Goal: Information Seeking & Learning: Learn about a topic

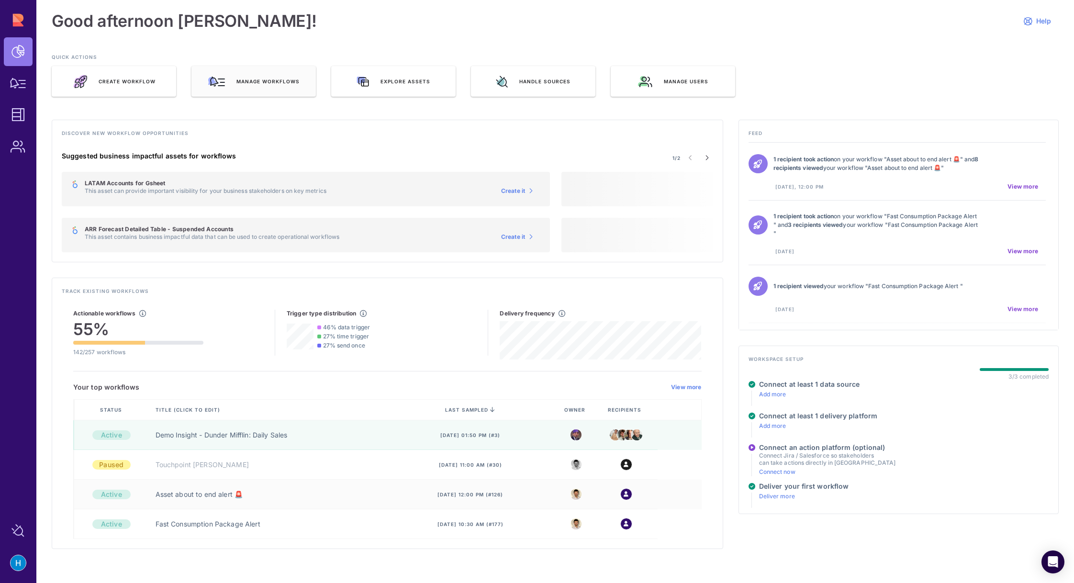
click at [236, 83] on div "Manage workflows" at bounding box center [254, 81] width 124 height 31
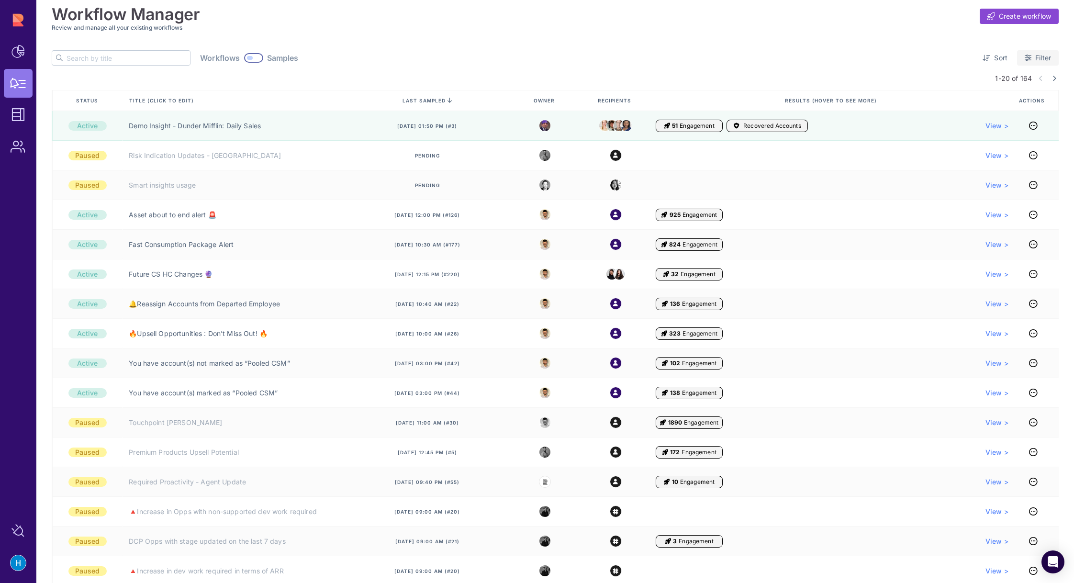
click at [1031, 54] on link "Filter" at bounding box center [1038, 57] width 42 height 15
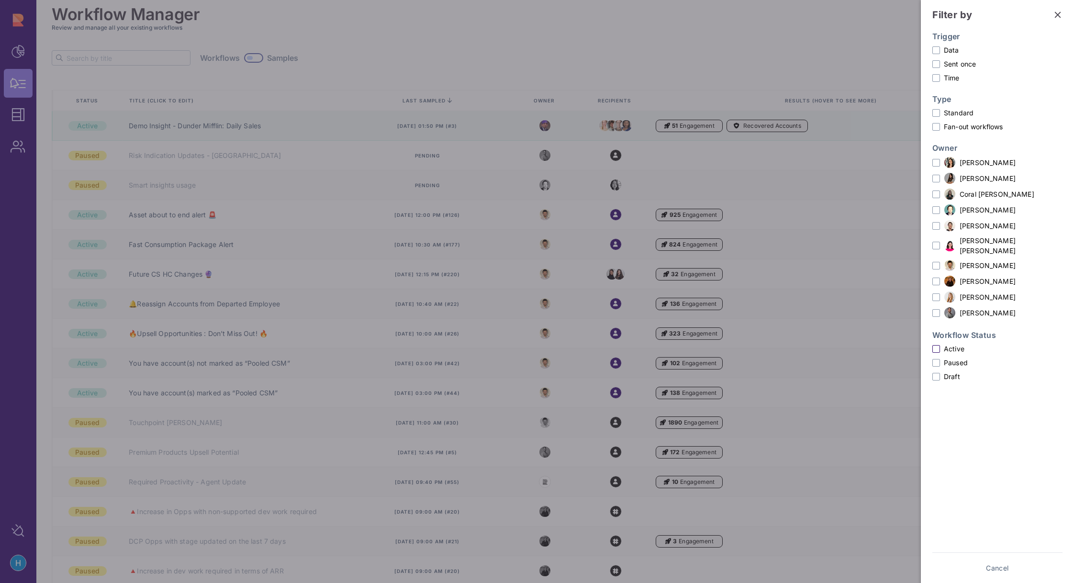
click at [941, 344] on label "Active" at bounding box center [998, 349] width 130 height 10
click at [0, 0] on input "Active" at bounding box center [0, 0] width 0 height 0
click at [939, 262] on span at bounding box center [937, 266] width 8 height 8
click at [0, 0] on input "[PERSON_NAME]" at bounding box center [0, 0] width 0 height 0
click at [938, 309] on span at bounding box center [937, 313] width 8 height 8
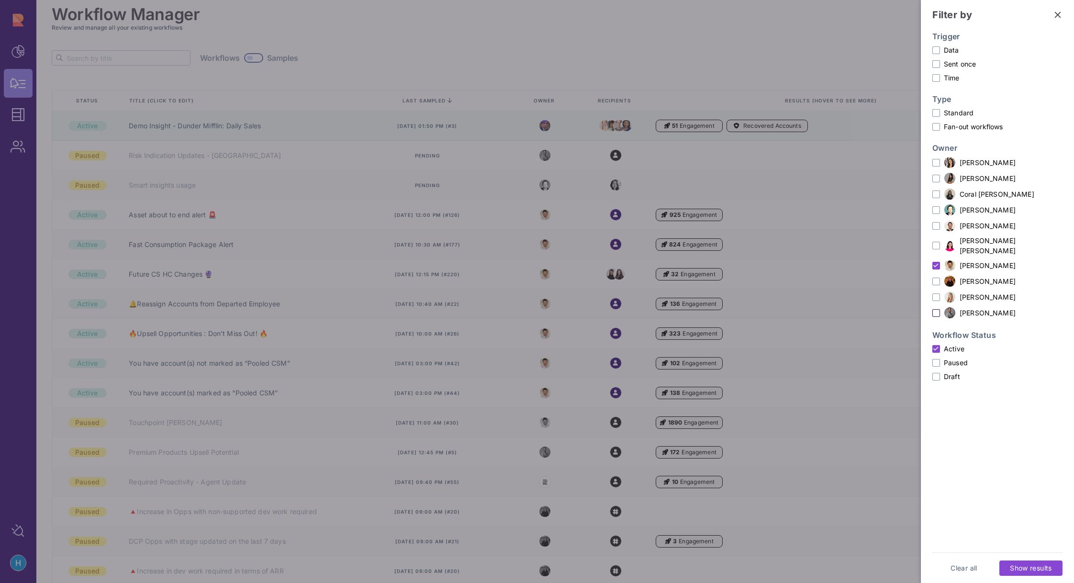
click at [0, 0] on input "Raz Ronen" at bounding box center [0, 0] width 0 height 0
click at [1026, 565] on span "Show results" at bounding box center [1031, 569] width 42 height 10
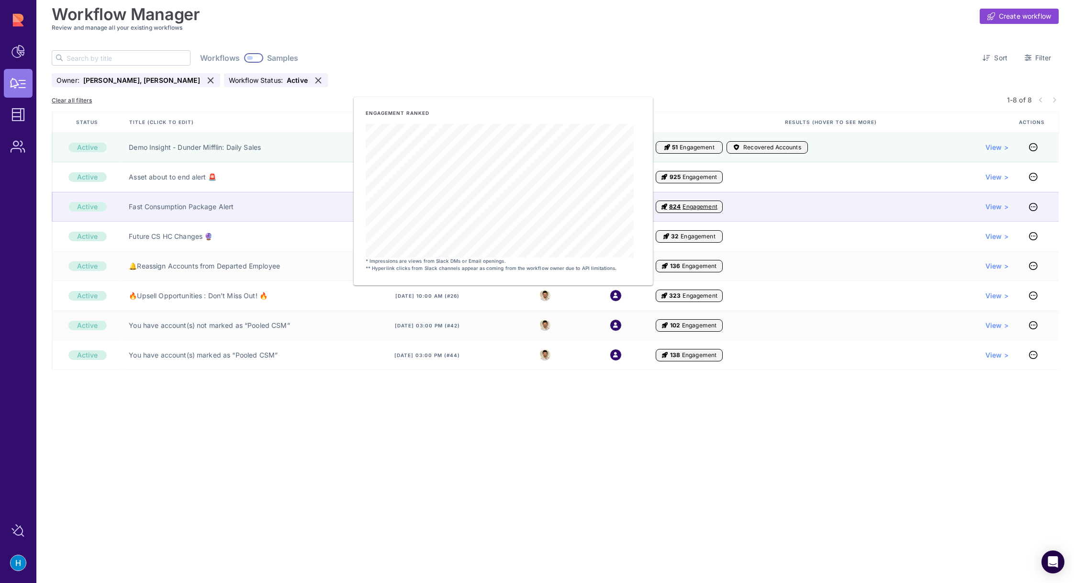
click at [701, 207] on span "Engagement" at bounding box center [700, 207] width 34 height 8
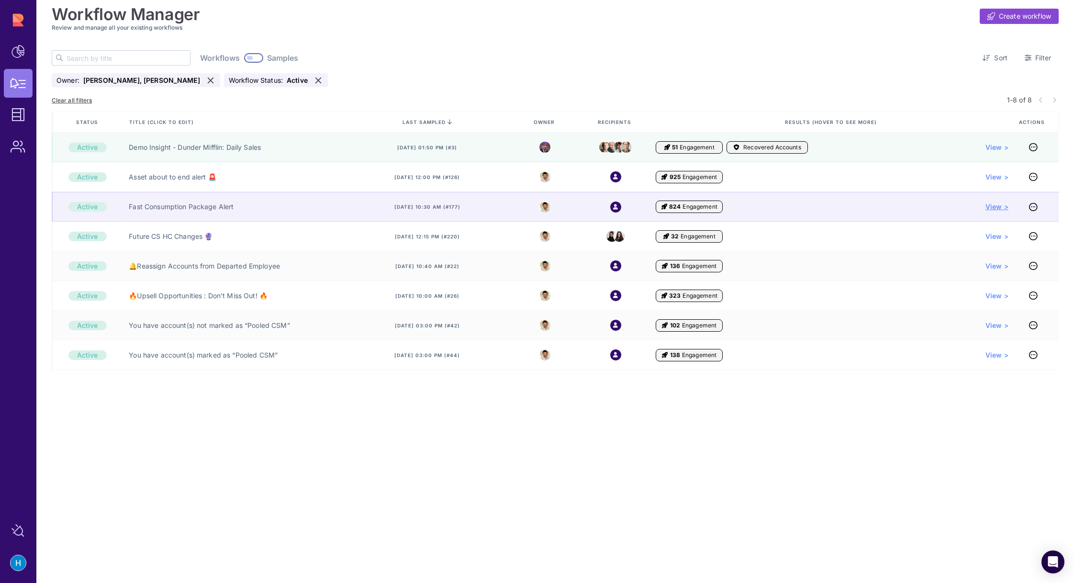
click at [989, 205] on span "View >" at bounding box center [997, 207] width 23 height 10
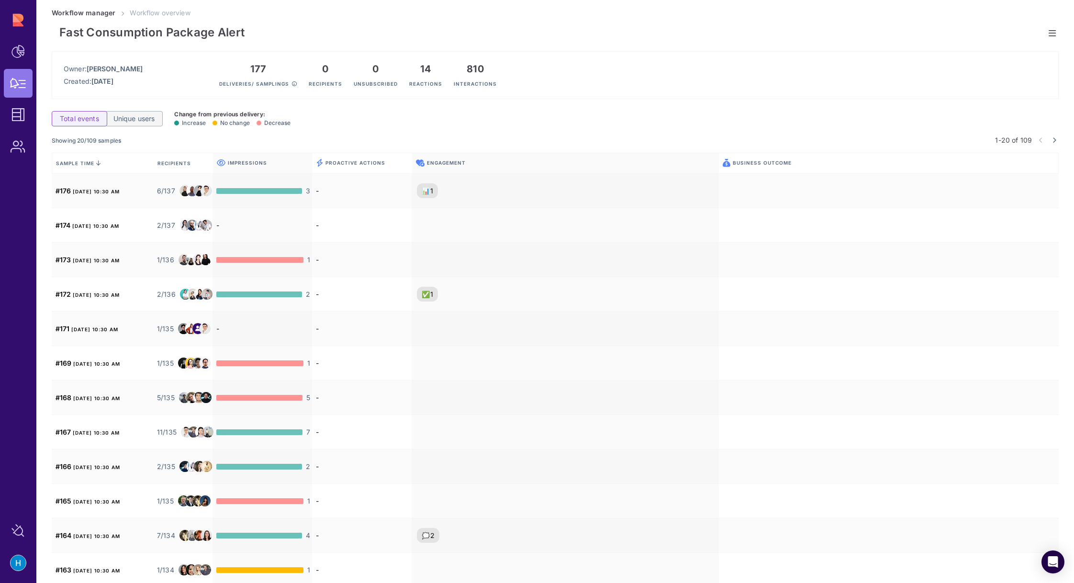
click at [145, 120] on span "Unique users" at bounding box center [134, 119] width 42 height 10
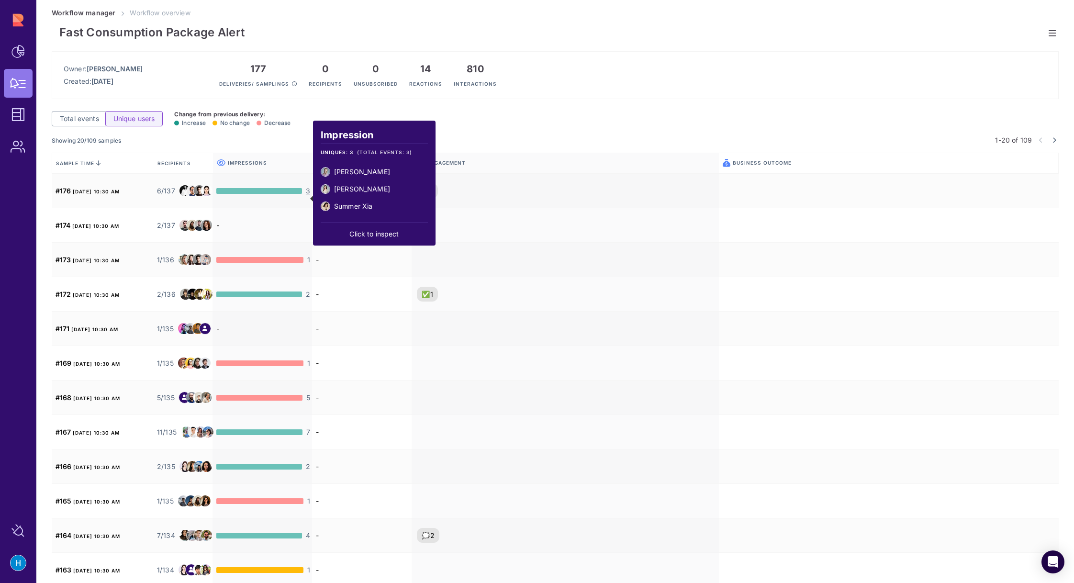
click at [657, 65] on div "177 Deliveries/ samplings 0 Recipients 0 Unsubscribed 14 Reactions 810 Interact…" at bounding box center [588, 75] width 738 height 24
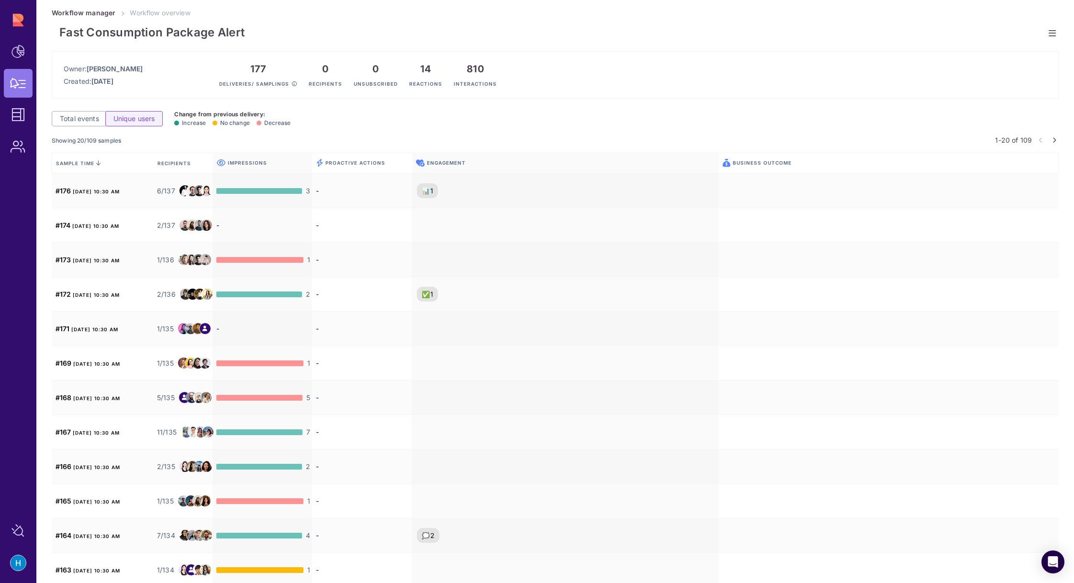
click at [1053, 138] on icon at bounding box center [1055, 140] width 4 height 6
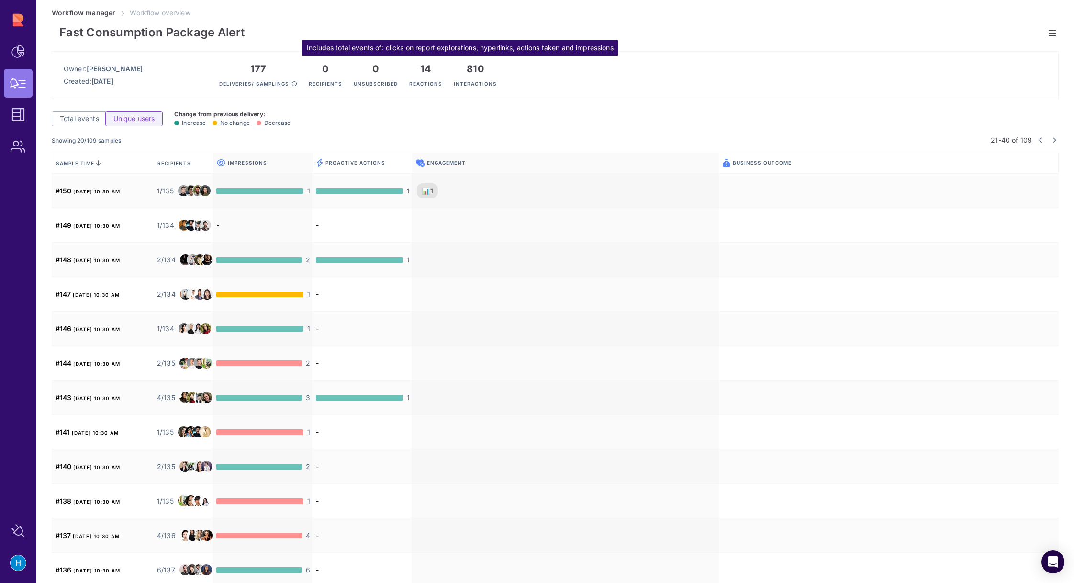
click at [464, 68] on p "810" at bounding box center [475, 68] width 43 height 11
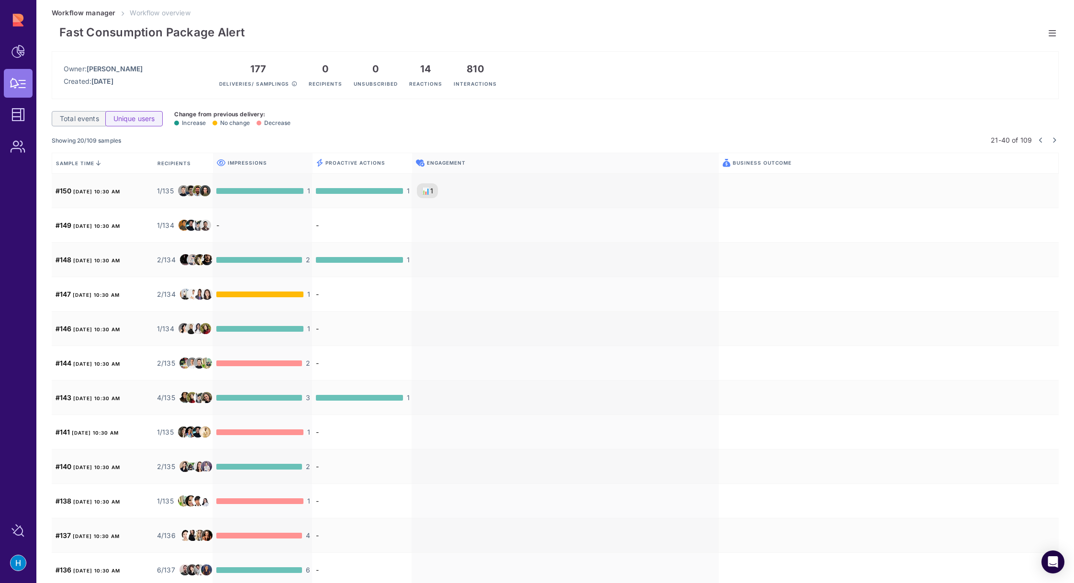
click at [92, 120] on span "Total events" at bounding box center [79, 119] width 39 height 10
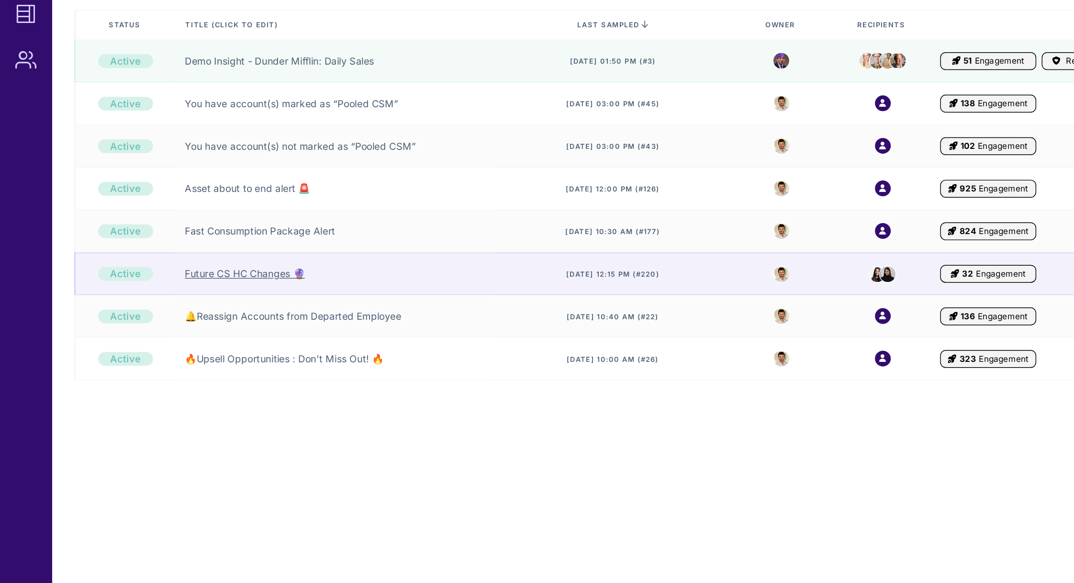
click at [185, 294] on link "Future CS HC Changes 🔮" at bounding box center [171, 296] width 84 height 10
click at [179, 297] on link "Future CS HC Changes 🔮" at bounding box center [171, 296] width 84 height 10
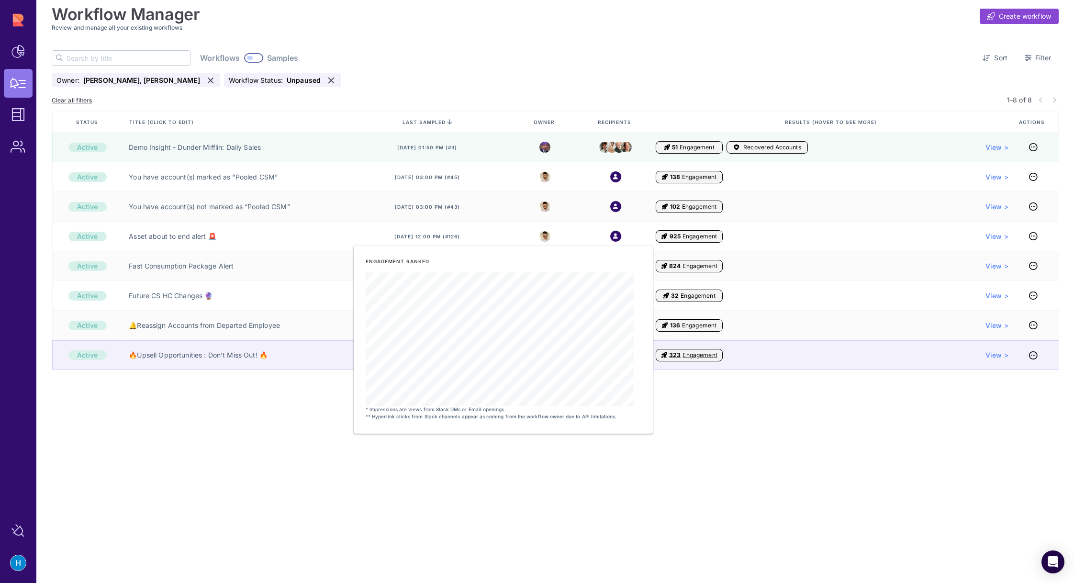
click at [697, 354] on span "Engagement" at bounding box center [700, 355] width 34 height 8
click at [676, 354] on span "323" at bounding box center [674, 355] width 11 height 8
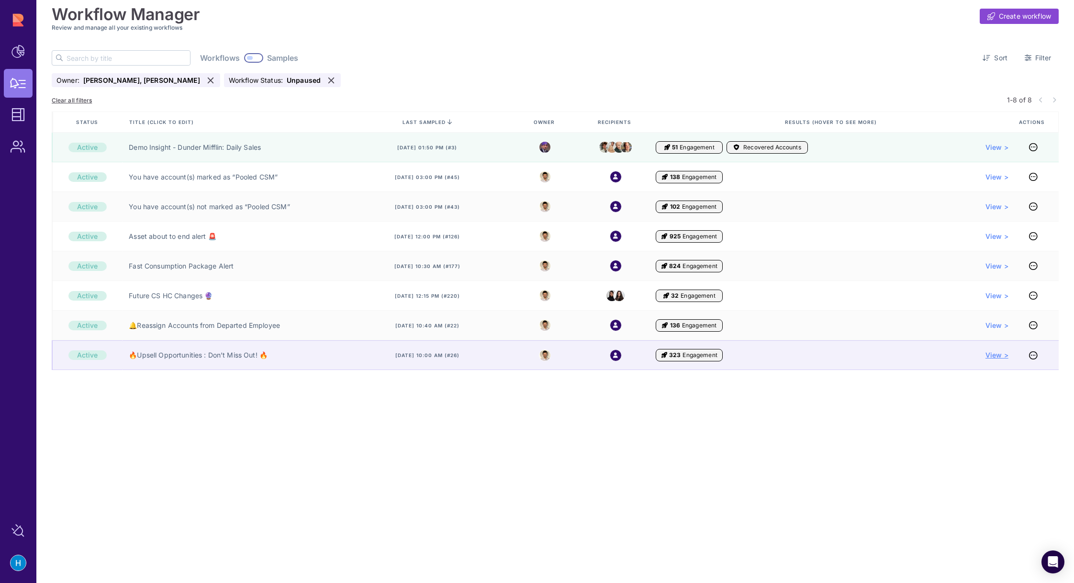
click at [994, 353] on span "View >" at bounding box center [997, 355] width 23 height 10
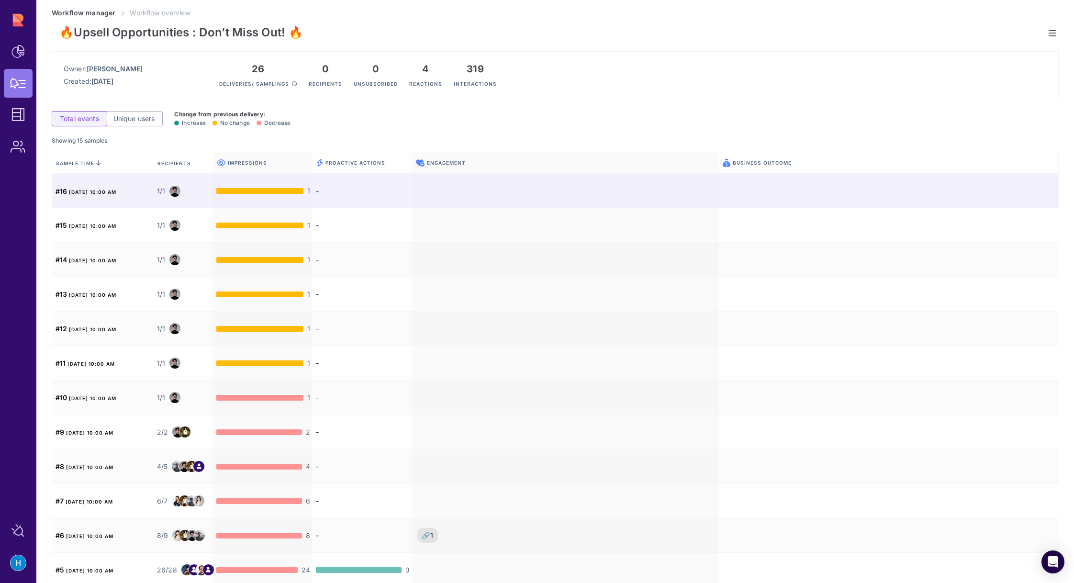
click at [946, 198] on div at bounding box center [889, 191] width 340 height 34
click at [781, 191] on div at bounding box center [889, 191] width 340 height 34
